Goal: Transaction & Acquisition: Purchase product/service

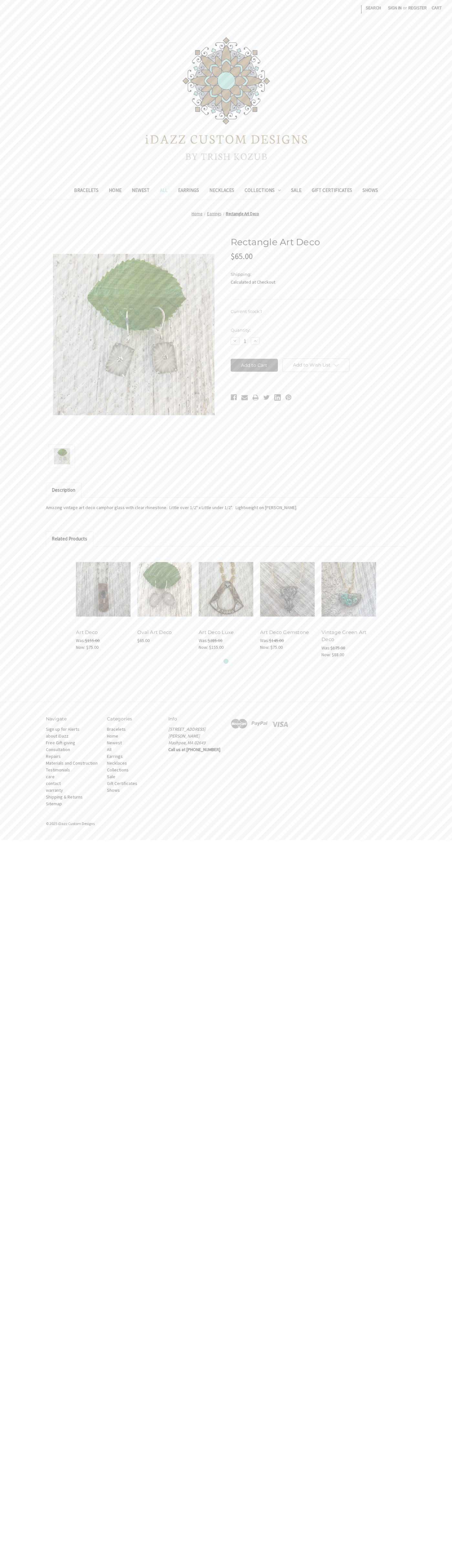
click at [254, 365] on input "Add to Cart" at bounding box center [254, 365] width 48 height 13
type input "Adding to cart…"
click at [437, 8] on span "Cart" at bounding box center [436, 8] width 10 height 6
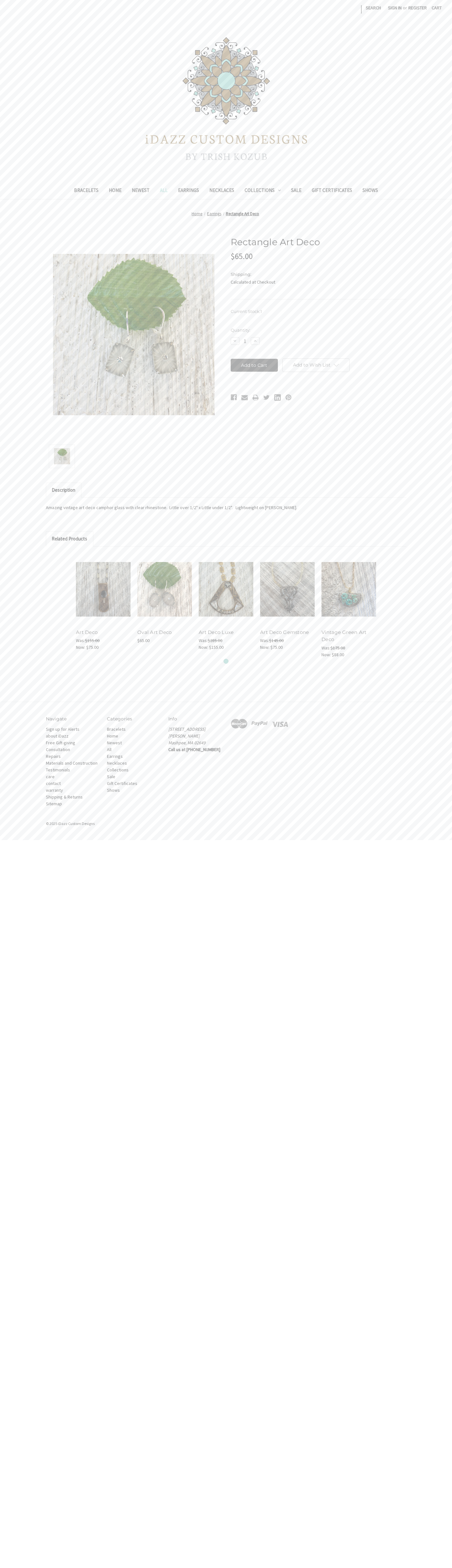
click at [239, 724] on icon at bounding box center [239, 723] width 16 height 13
click at [36, 12] on nav "Compare | Search Sign in or Register Cart 0 Search" at bounding box center [226, 8] width 452 height 16
click at [428, 99] on div at bounding box center [226, 99] width 452 height 129
click at [350, 840] on html "Skip to main content Toggle menu Compare | Search Sign in or Register Cart 0 Se…" at bounding box center [226, 420] width 452 height 840
click at [31, 840] on html "Skip to main content Toggle menu Compare | Search Sign in or Register Cart 0 Se…" at bounding box center [226, 420] width 452 height 840
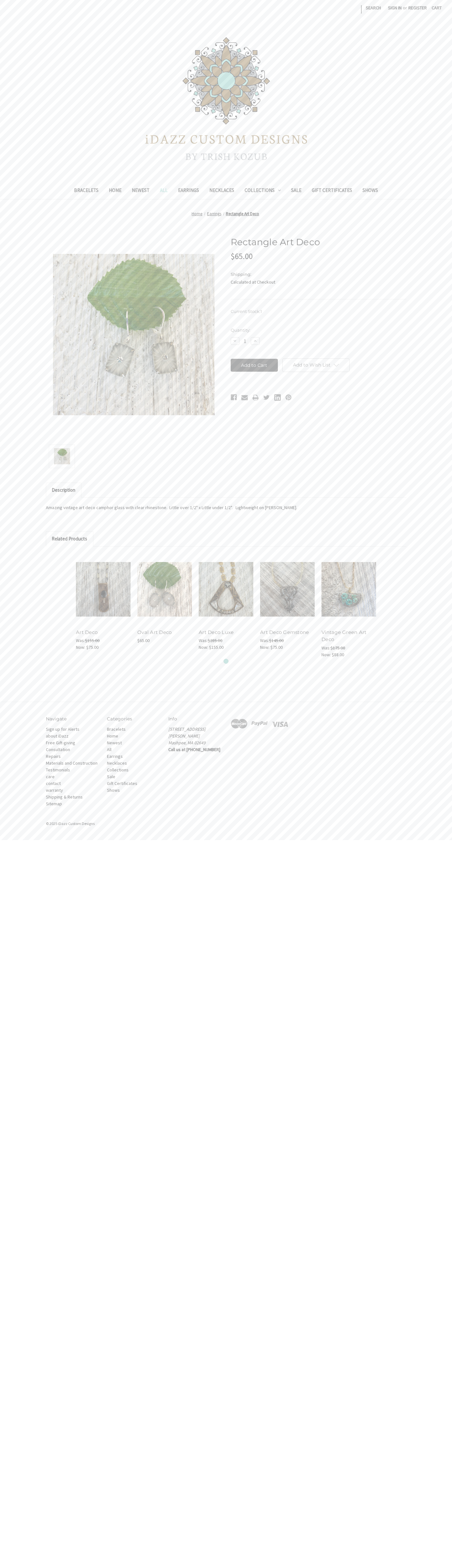
click at [239, 724] on icon at bounding box center [239, 723] width 16 height 13
click at [437, 8] on span "Cart" at bounding box center [436, 8] width 10 height 6
